Goal: Information Seeking & Learning: Learn about a topic

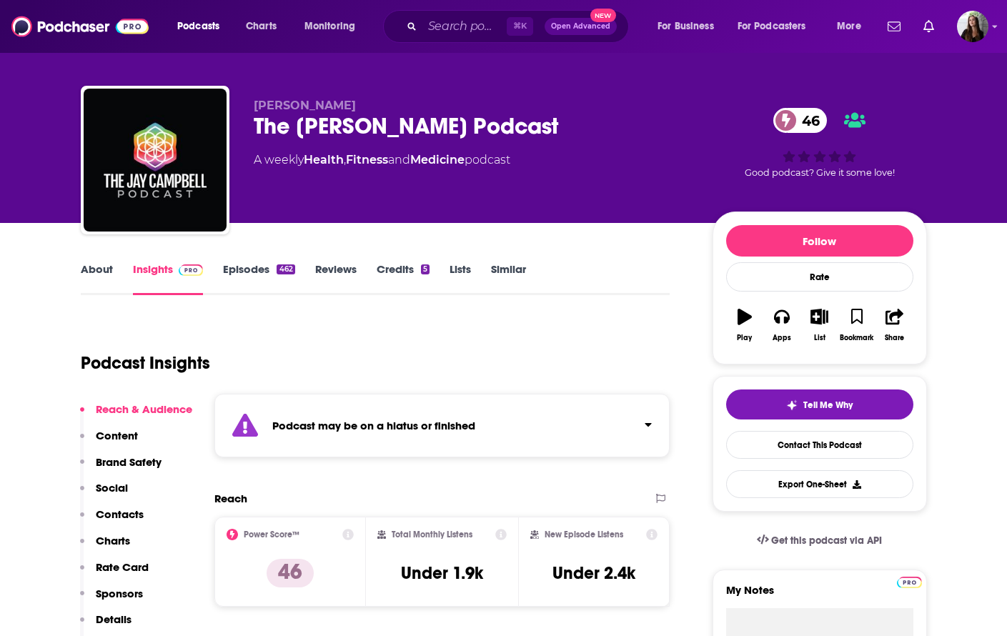
scroll to position [12, 0]
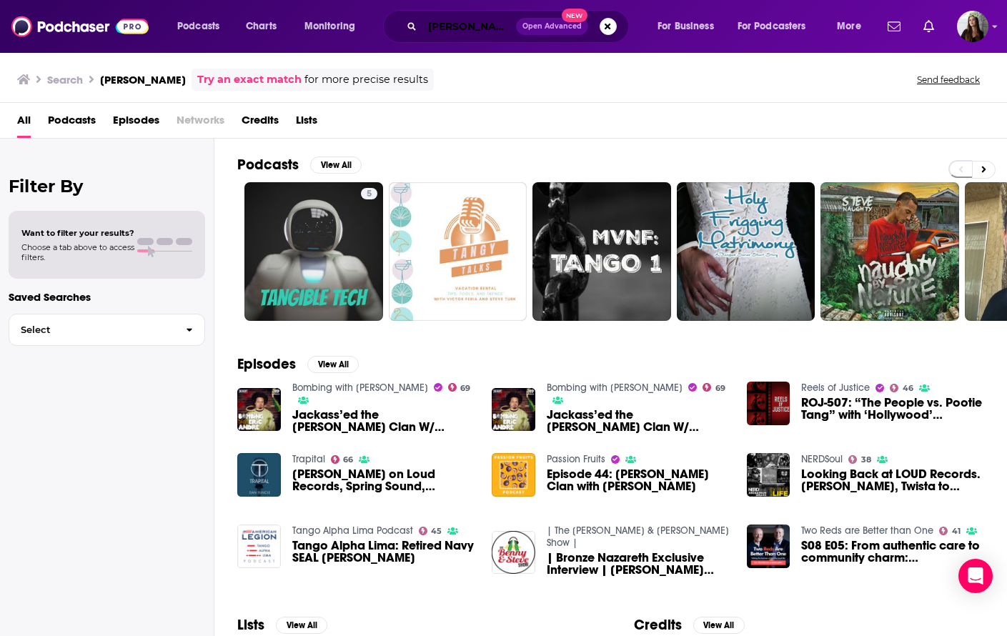
click at [455, 29] on input "steve tang" at bounding box center [469, 26] width 94 height 23
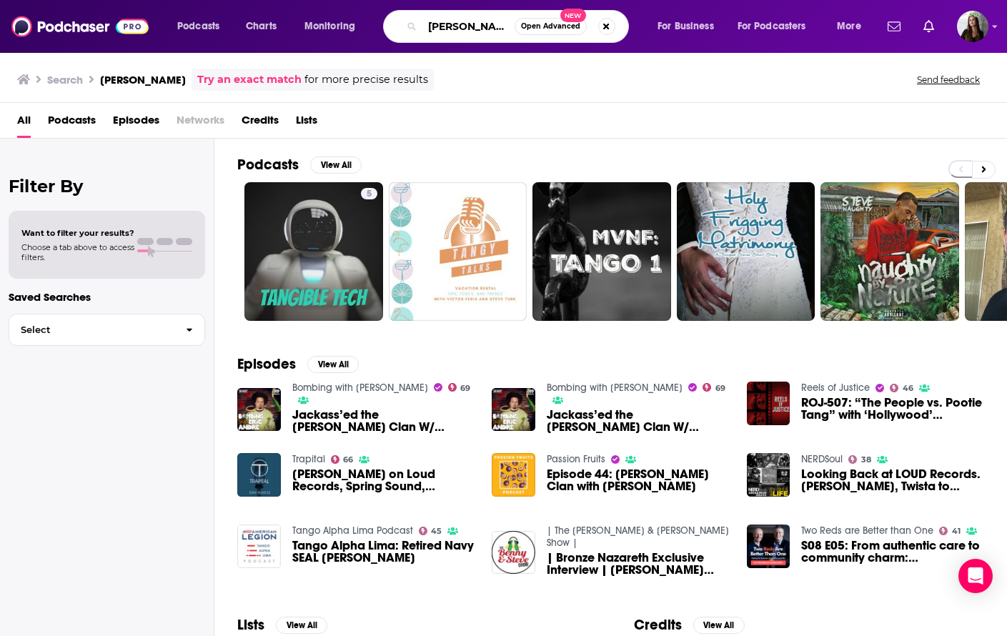
click at [455, 29] on input "steve tang" at bounding box center [468, 26] width 92 height 23
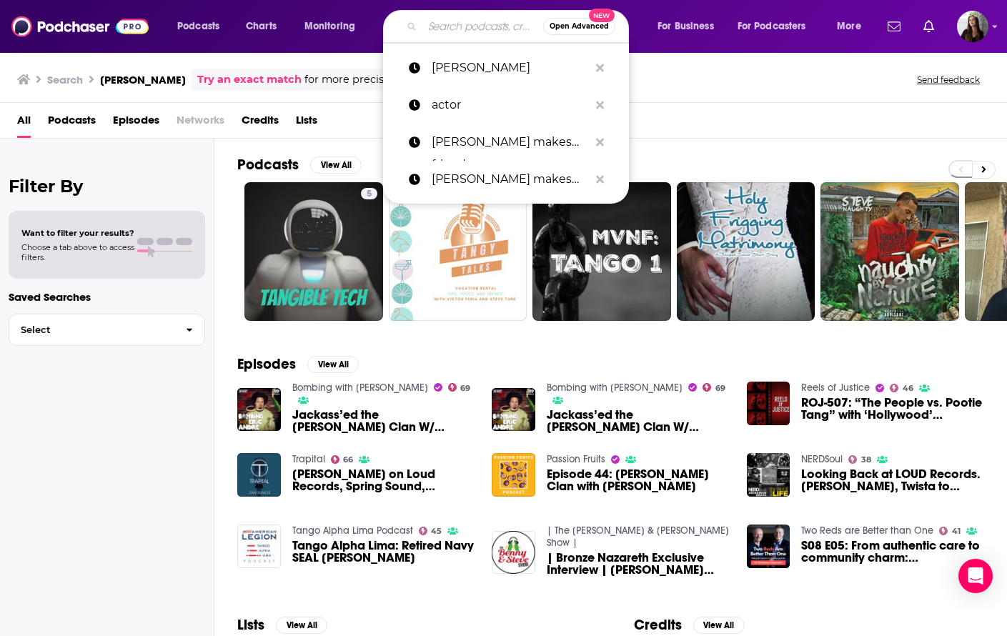
click at [358, 113] on div "All Podcasts Episodes Networks Credits Lists" at bounding box center [506, 123] width 978 height 29
click at [435, 26] on input "Search podcasts, credits, & more..." at bounding box center [482, 26] width 121 height 23
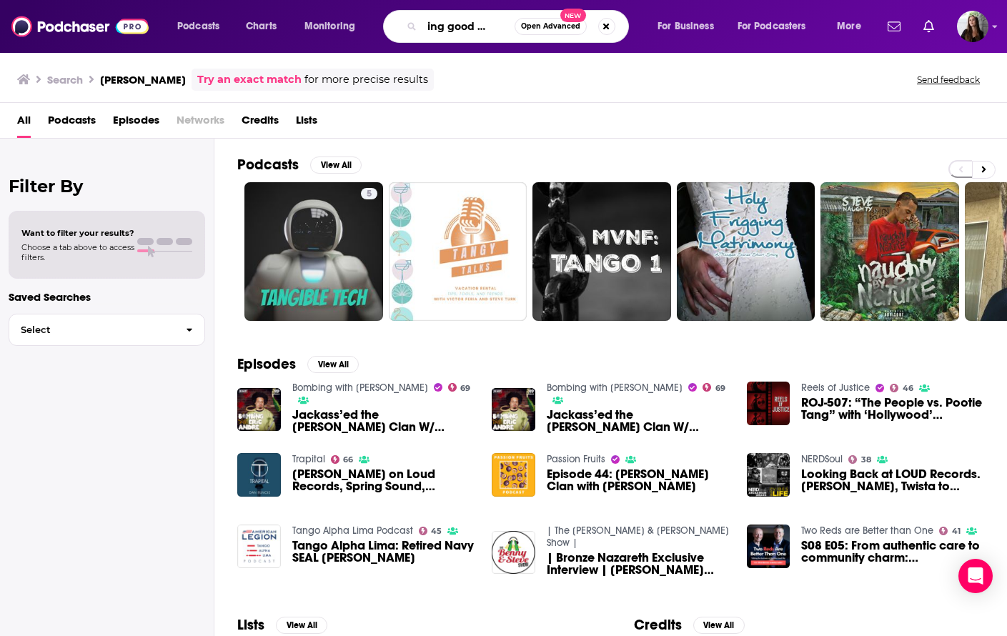
scroll to position [0, 26]
type input "raising good human"
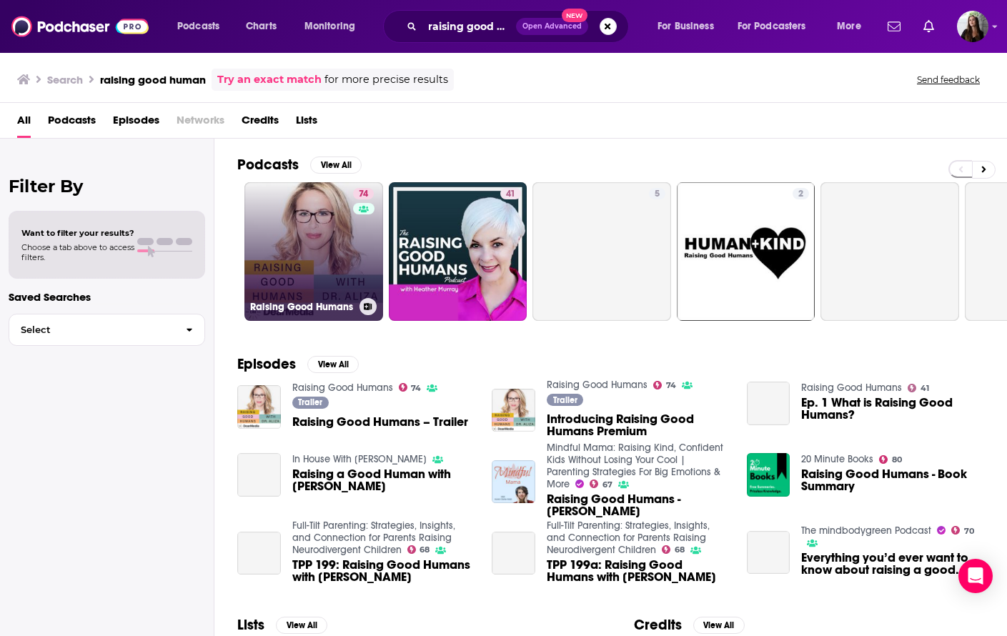
click at [335, 269] on link "74 Raising Good Humans" at bounding box center [313, 251] width 139 height 139
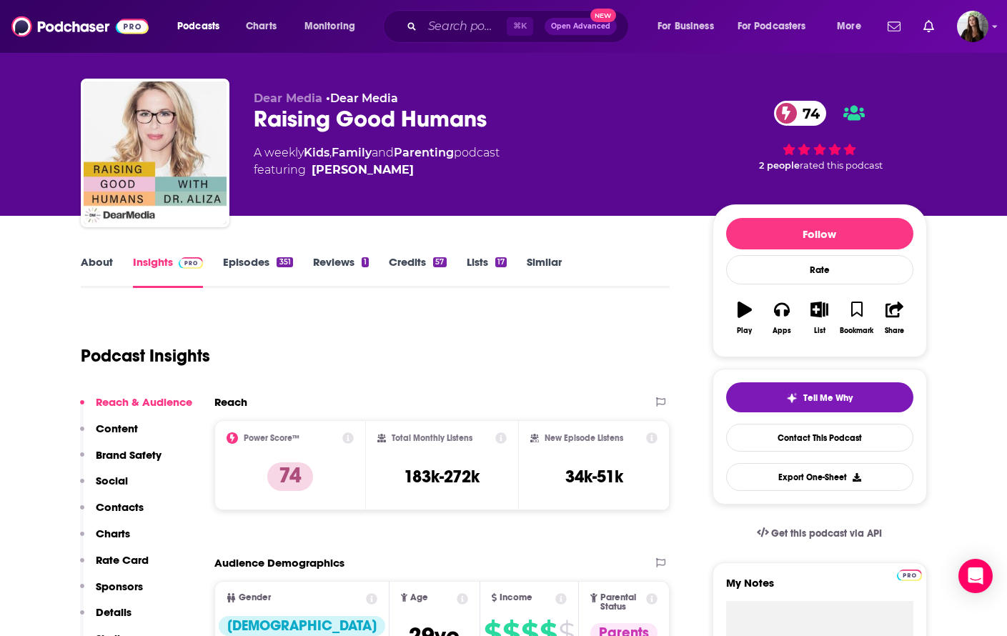
scroll to position [20, 0]
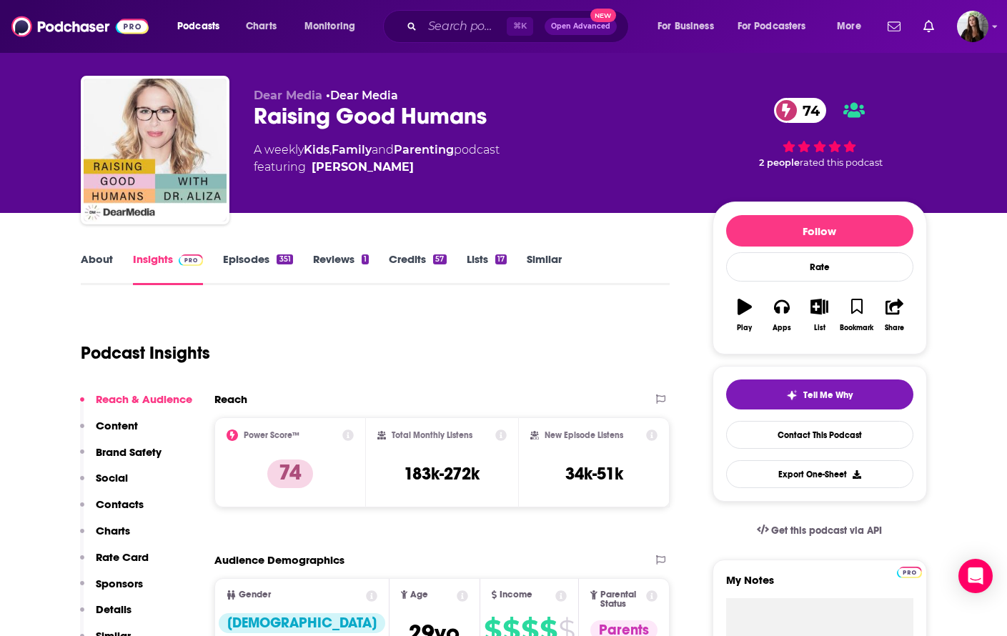
click at [332, 365] on div "Podcast Insights" at bounding box center [370, 344] width 578 height 73
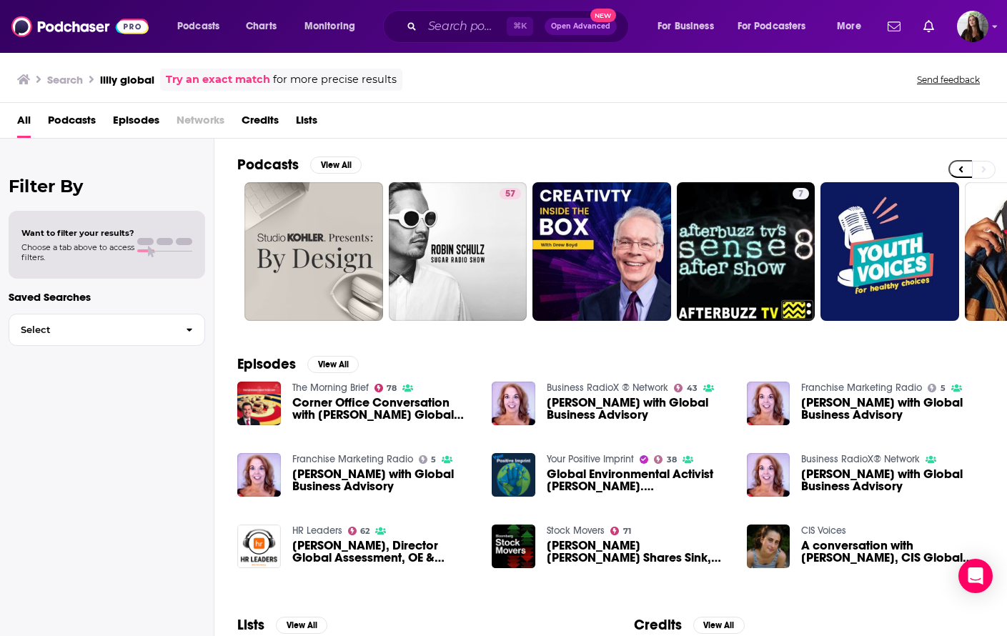
scroll to position [0, 399]
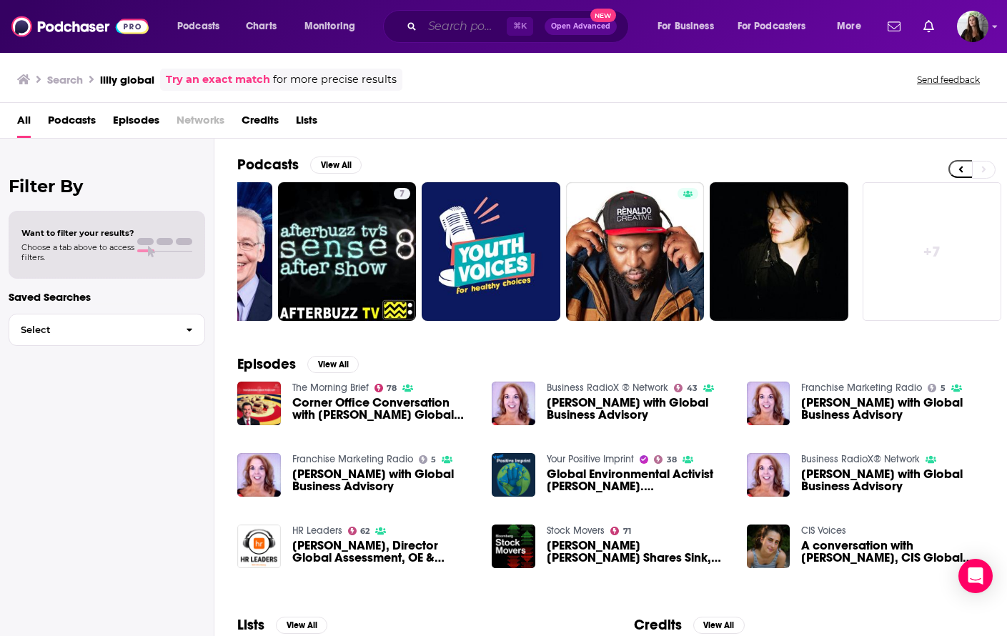
click at [450, 25] on input "Search podcasts, credits, & more..." at bounding box center [464, 26] width 84 height 23
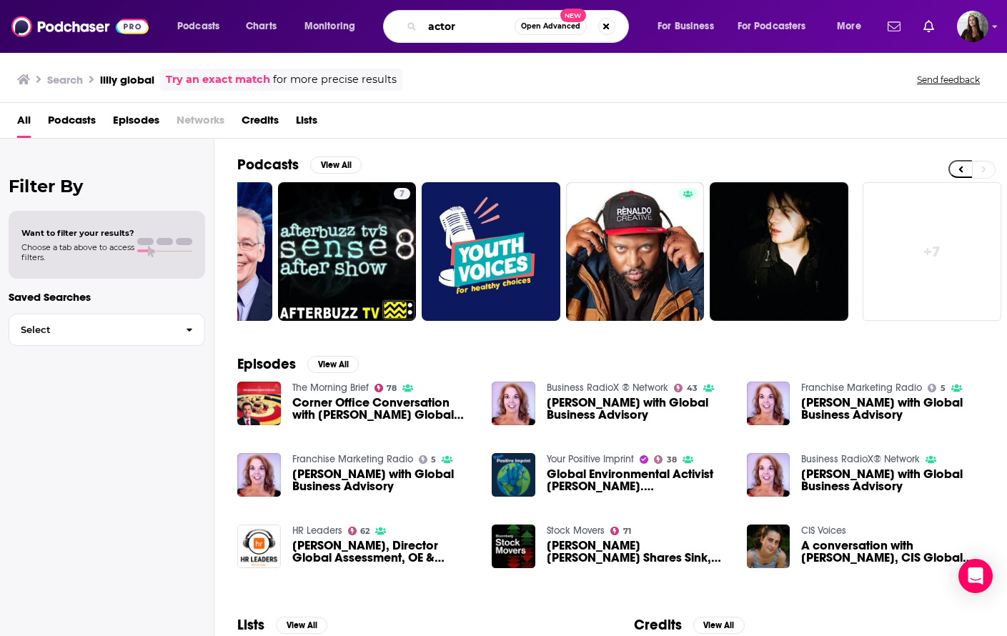
type input "actor"
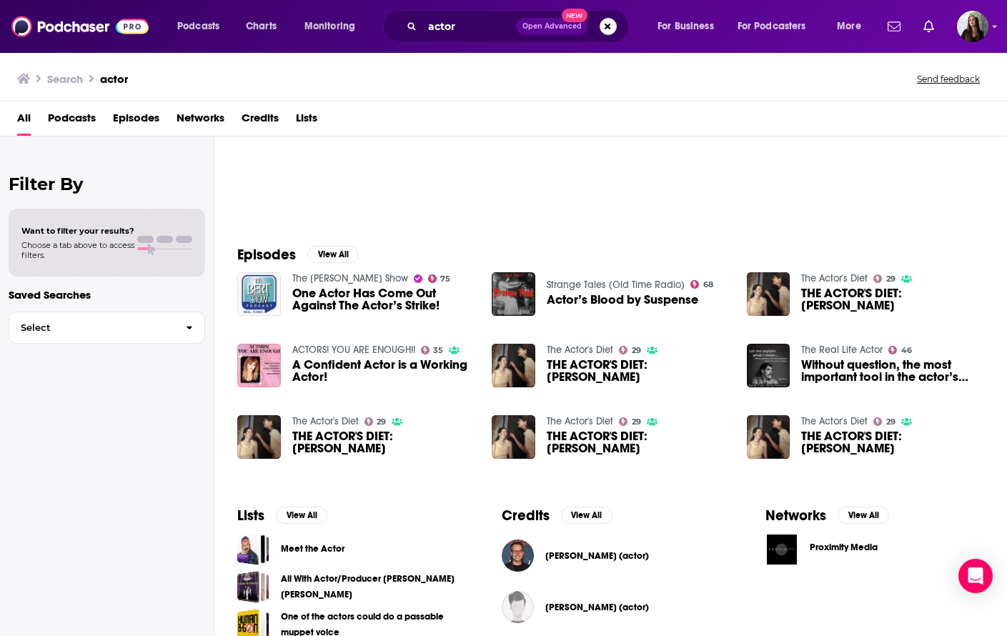
scroll to position [171, 0]
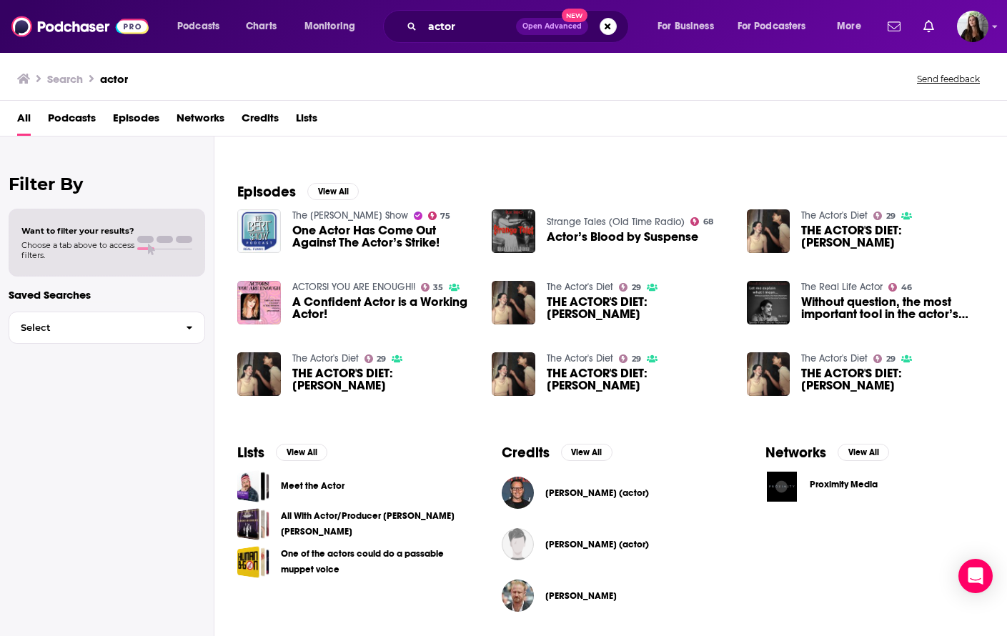
click at [311, 117] on span "Lists" at bounding box center [306, 120] width 21 height 29
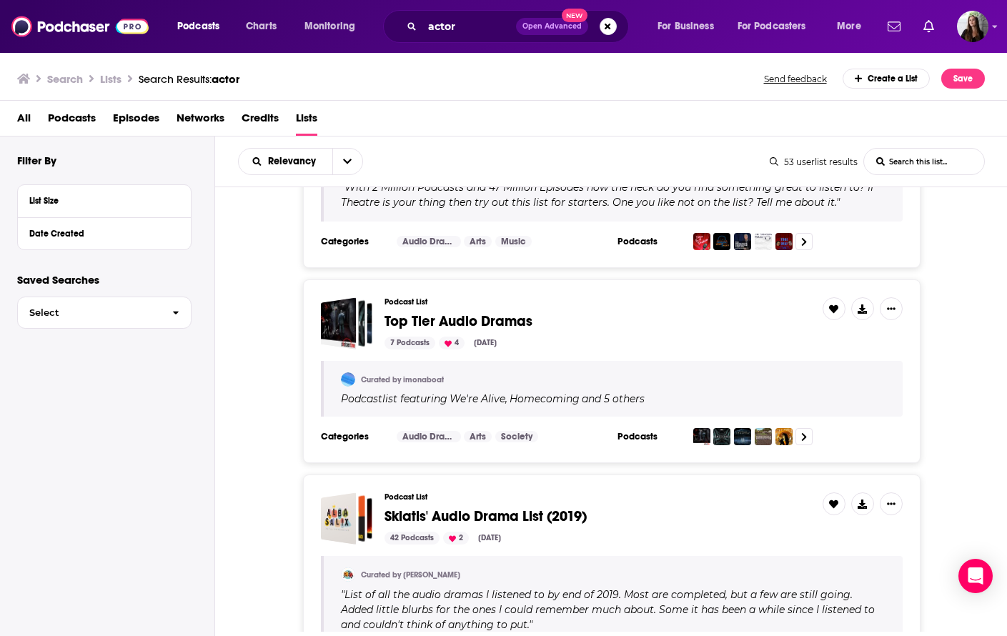
scroll to position [4918, 0]
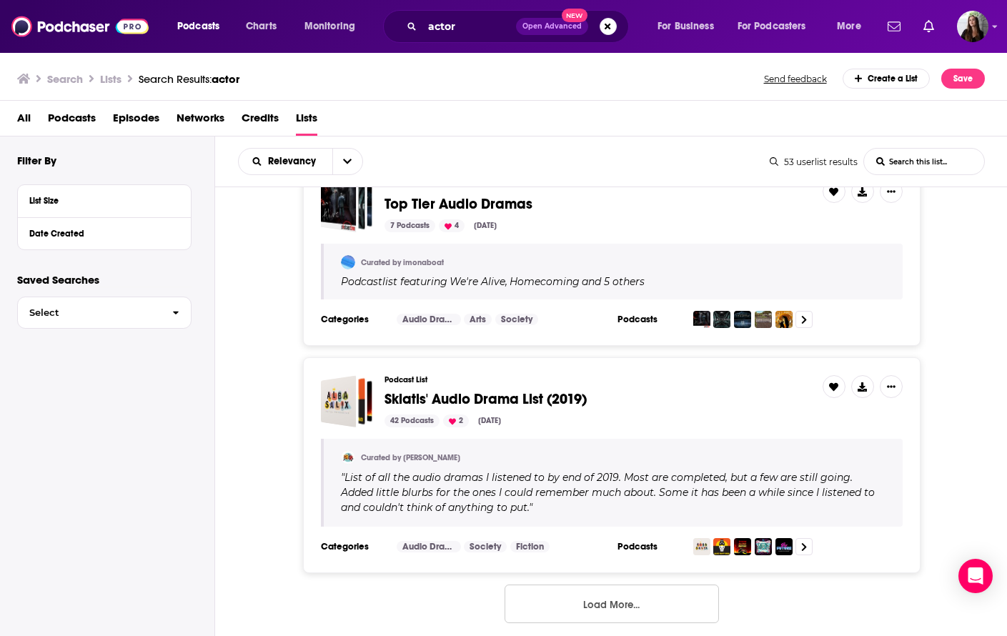
click at [613, 611] on button "Load More..." at bounding box center [612, 604] width 214 height 39
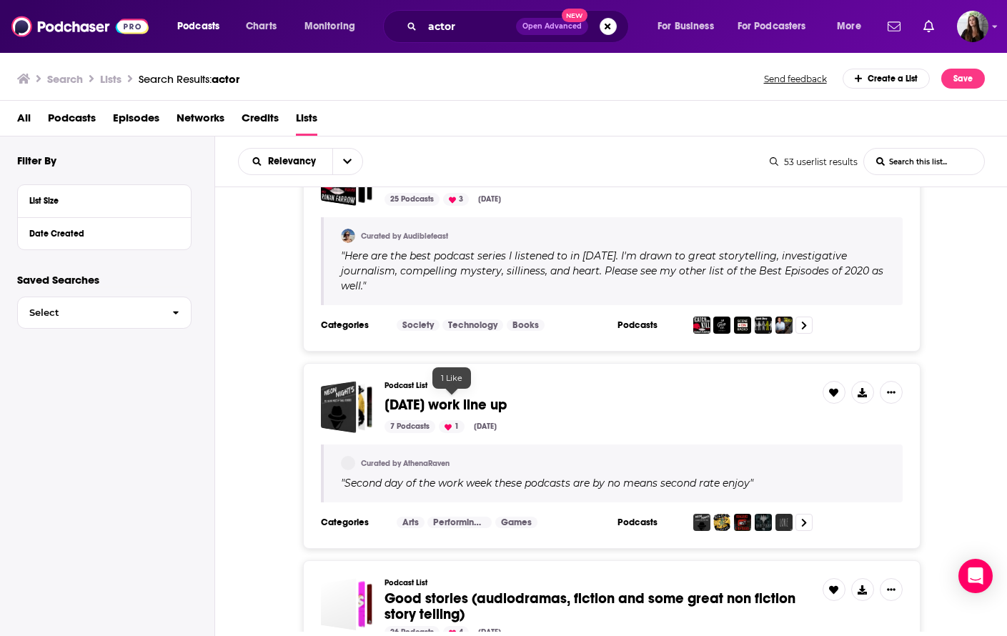
scroll to position [7501, 0]
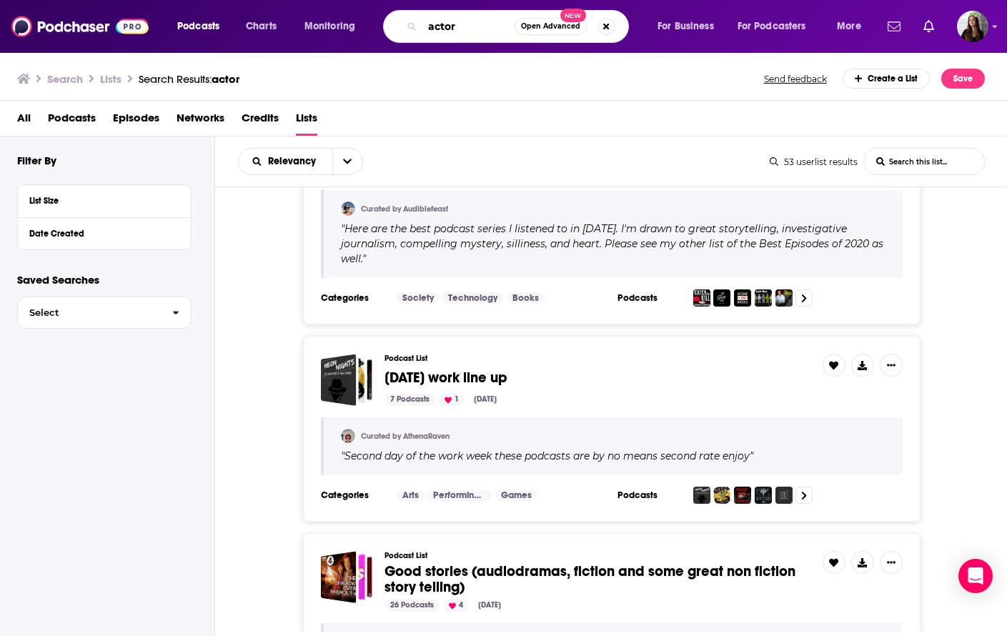
click at [469, 21] on input "actor" at bounding box center [468, 26] width 92 height 23
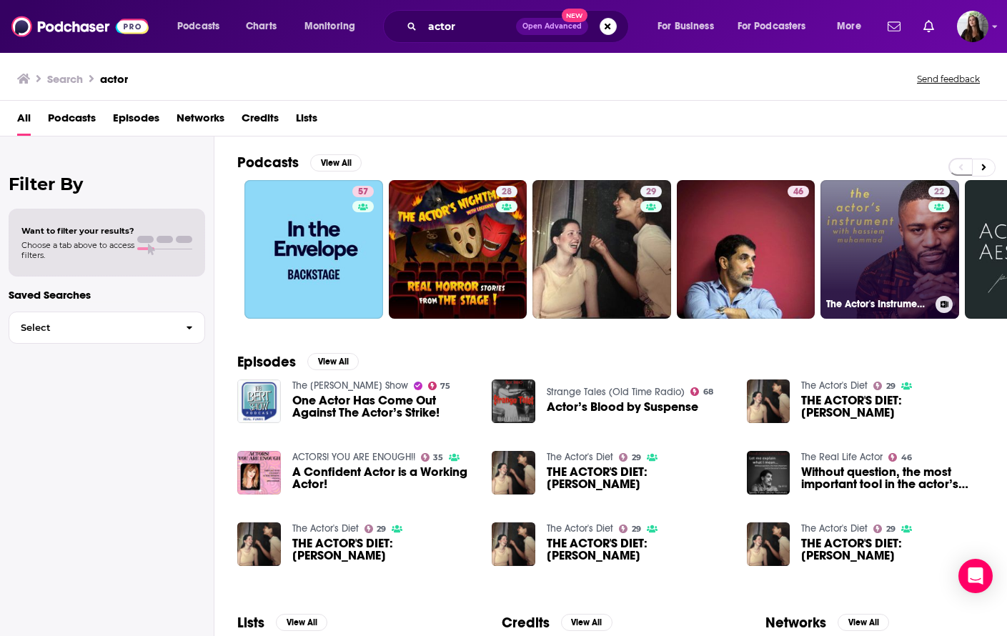
click at [859, 224] on link "22 The Actor's Instrument with [PERSON_NAME]" at bounding box center [889, 249] width 139 height 139
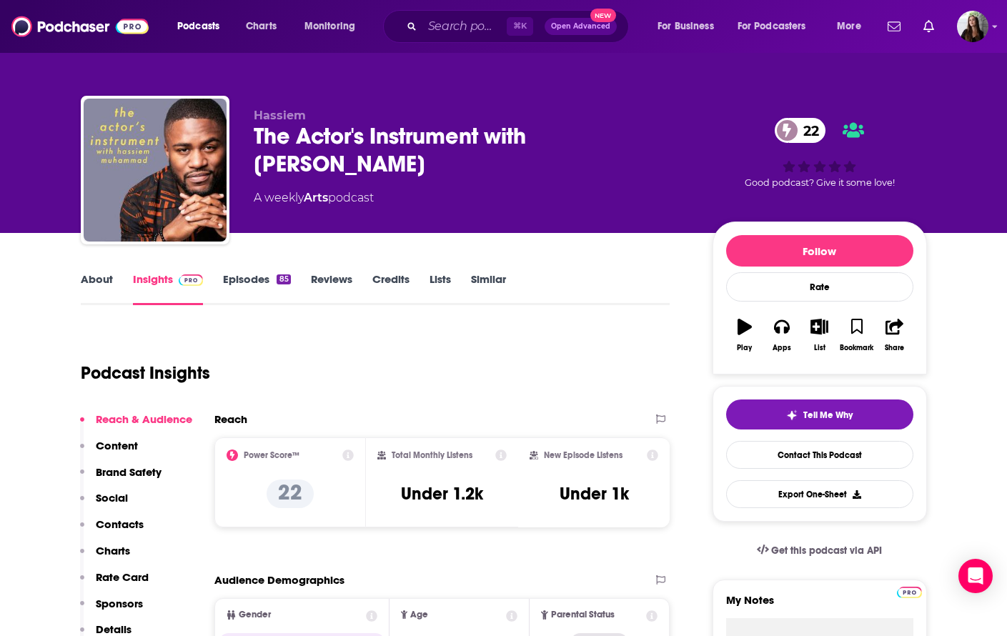
click at [257, 285] on link "Episodes 85" at bounding box center [256, 288] width 67 height 33
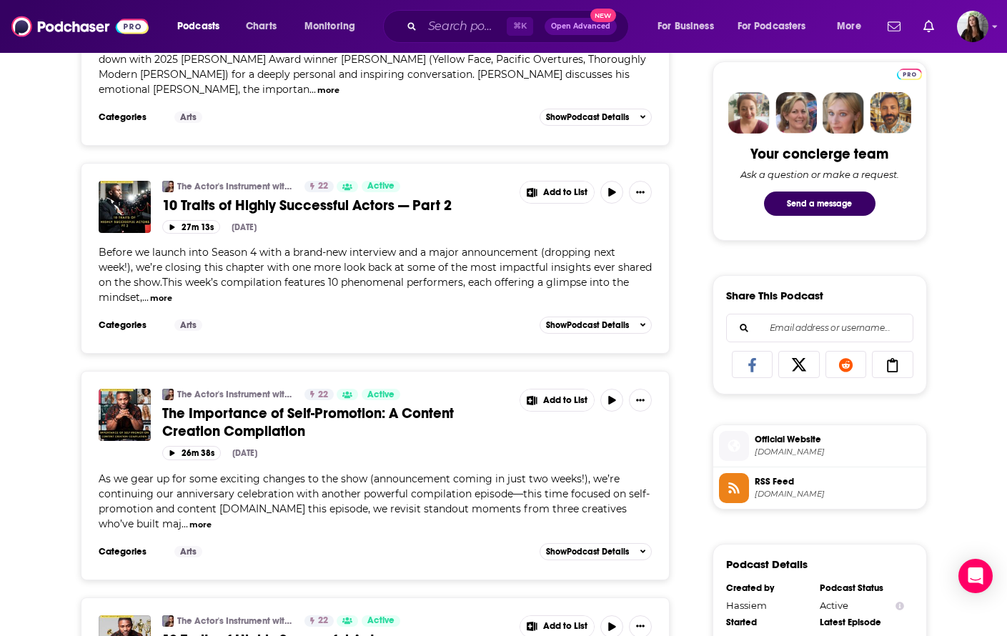
scroll to position [595, 0]
